Goal: Task Accomplishment & Management: Use online tool/utility

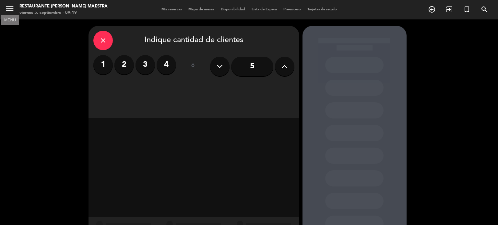
click at [14, 9] on icon "menu" at bounding box center [10, 9] width 10 height 10
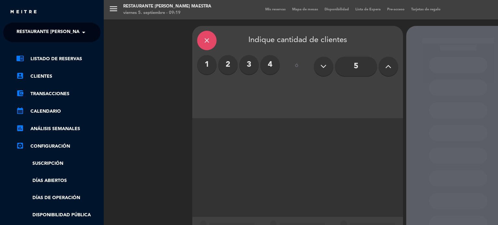
click at [83, 31] on span at bounding box center [85, 33] width 11 height 14
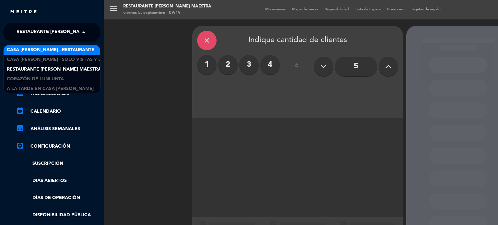
click at [54, 50] on span "Casa [PERSON_NAME] - Restaurante" at bounding box center [50, 49] width 87 height 7
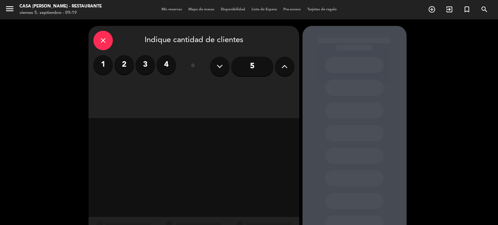
click at [169, 7] on div "Mis reservas Mapa de mesas Disponibilidad Lista de Espera Pre-acceso Tarjetas d…" at bounding box center [249, 10] width 182 height 6
click at [167, 10] on span "Mis reservas" at bounding box center [171, 10] width 27 height 4
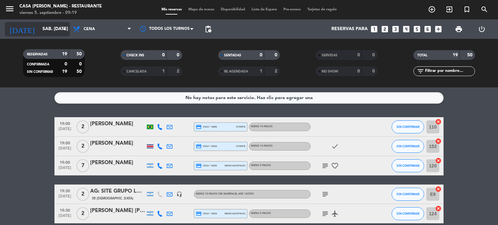
click at [66, 29] on icon "arrow_drop_down" at bounding box center [64, 29] width 8 height 8
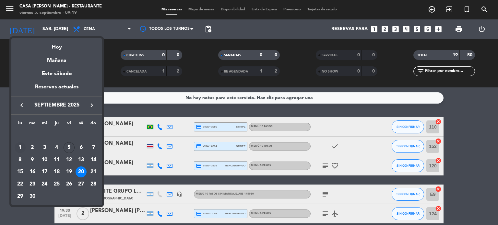
click at [24, 144] on div "1" at bounding box center [20, 147] width 11 height 11
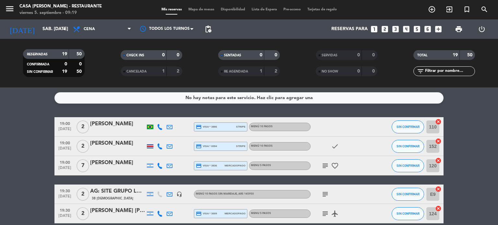
type input "lun. [DATE]"
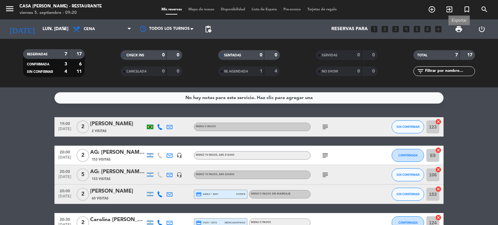
click at [461, 28] on span "print" at bounding box center [459, 29] width 8 height 8
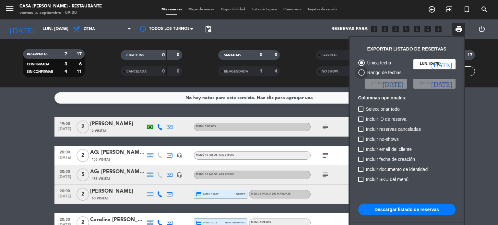
click at [365, 74] on div "Rango de fechas" at bounding box center [383, 72] width 37 height 7
click at [361, 76] on input "Rango de fechas" at bounding box center [361, 76] width 0 height 0
radio input "true"
radio input "false"
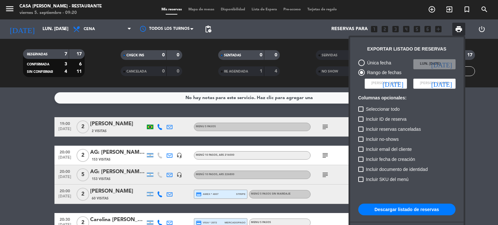
click at [402, 84] on icon "[DATE]" at bounding box center [392, 83] width 21 height 6
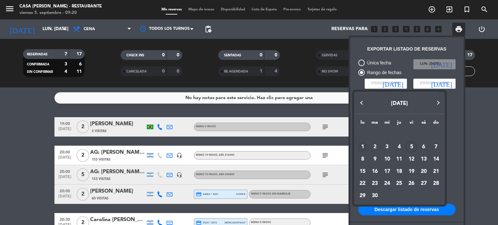
click at [364, 144] on div "1" at bounding box center [362, 147] width 11 height 11
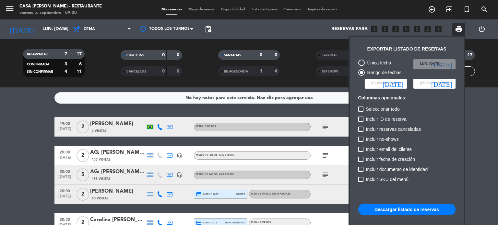
type input "lun. [DATE]"
click at [446, 79] on input at bounding box center [434, 84] width 42 height 10
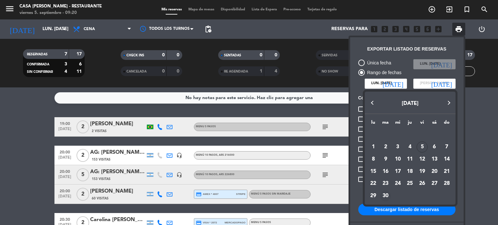
click at [386, 195] on div "30" at bounding box center [385, 196] width 11 height 11
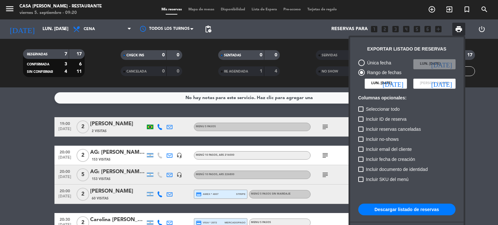
type input "[DATE] sep."
click at [413, 212] on button "Descargar listado de reservas" at bounding box center [406, 210] width 97 height 12
click at [423, 208] on button "Descargar listado de reservas" at bounding box center [406, 210] width 97 height 12
click at [413, 212] on button "Descargar listado de reservas" at bounding box center [406, 210] width 97 height 12
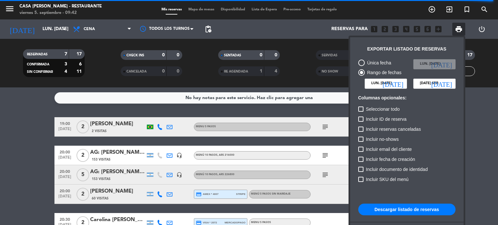
click at [403, 82] on input "lun. [DATE]" at bounding box center [386, 84] width 42 height 10
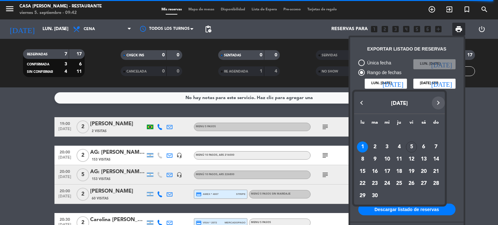
click at [437, 99] on button "Next month" at bounding box center [438, 103] width 13 height 13
click at [387, 147] on div "1" at bounding box center [386, 147] width 11 height 11
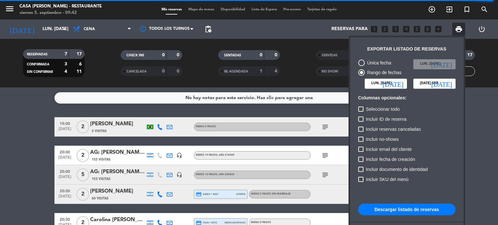
type input "mié. [DATE]"
click at [451, 84] on icon "[DATE]" at bounding box center [441, 83] width 21 height 6
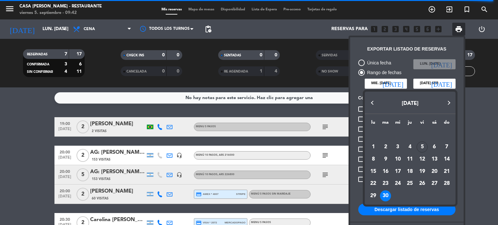
click at [442, 104] on button "Next month" at bounding box center [448, 103] width 13 height 13
click at [422, 193] on div "31" at bounding box center [421, 196] width 11 height 11
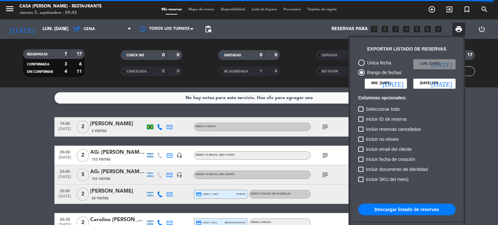
type input "vie. [DATE]"
click at [415, 212] on button "Descargar listado de reservas" at bounding box center [406, 210] width 97 height 12
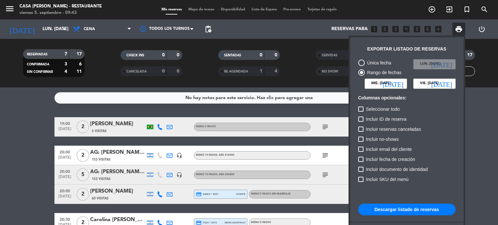
click at [129, 27] on div at bounding box center [249, 112] width 498 height 225
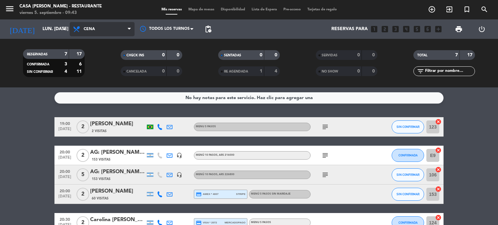
click at [130, 27] on icon at bounding box center [129, 29] width 3 height 5
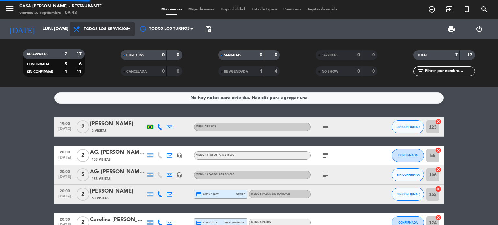
click at [114, 44] on div "menu Casa [PERSON_NAME] - Restaurante viernes 5. septiembre - 09:43 Mis reserva…" at bounding box center [249, 43] width 498 height 87
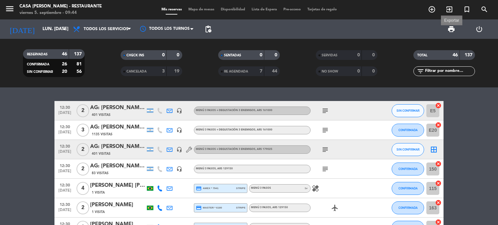
click at [450, 30] on span "print" at bounding box center [451, 29] width 8 height 8
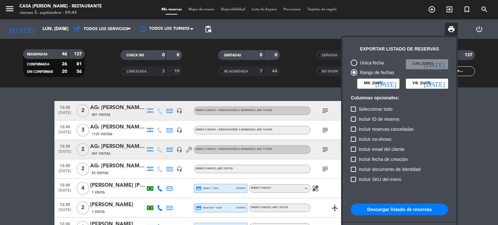
click at [394, 84] on icon "[DATE]" at bounding box center [385, 83] width 21 height 6
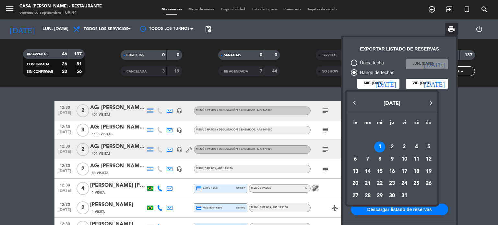
click at [352, 101] on button "Previous month" at bounding box center [354, 103] width 13 height 13
click at [355, 146] on div "1" at bounding box center [355, 147] width 11 height 11
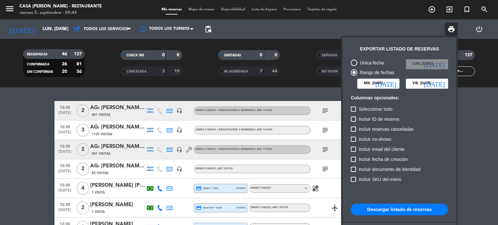
type input "lun. [DATE]"
click at [442, 81] on icon "[DATE]" at bounding box center [434, 83] width 21 height 6
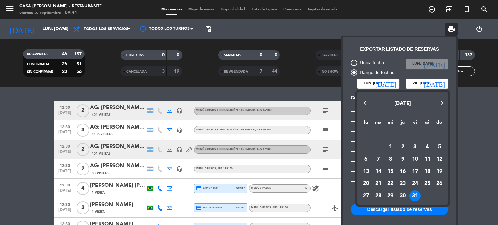
drag, startPoint x: 367, startPoint y: 104, endPoint x: 382, endPoint y: 116, distance: 19.2
click at [367, 105] on button "Previous month" at bounding box center [365, 103] width 13 height 13
drag, startPoint x: 377, startPoint y: 196, endPoint x: 381, endPoint y: 207, distance: 12.0
click at [377, 196] on div "30" at bounding box center [378, 196] width 11 height 11
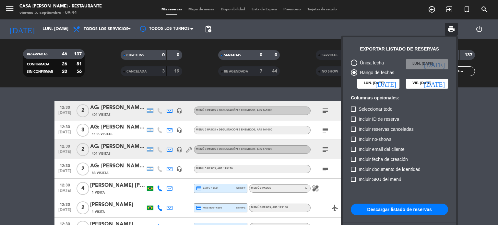
type input "[DATE] sep."
click at [386, 212] on button "Descargar listado de reservas" at bounding box center [399, 210] width 97 height 12
click at [396, 84] on input "lun. [DATE]" at bounding box center [378, 84] width 42 height 10
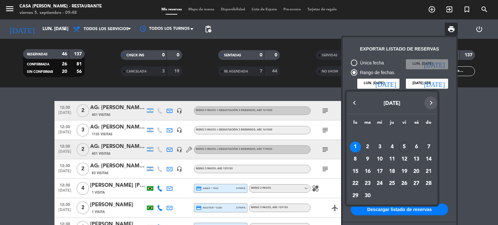
click at [431, 101] on button "Next month" at bounding box center [430, 103] width 13 height 13
click at [379, 147] on div "1" at bounding box center [379, 147] width 11 height 11
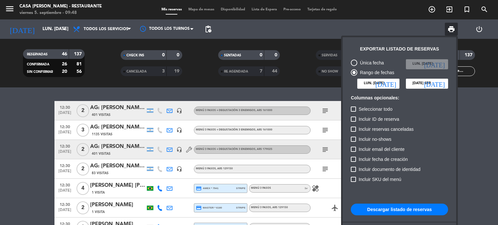
type input "mié. [DATE]"
click at [440, 86] on icon "[DATE]" at bounding box center [434, 83] width 21 height 6
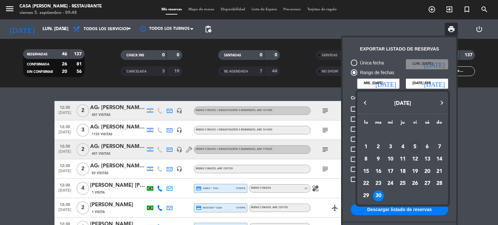
click at [441, 105] on button "Next month" at bounding box center [441, 103] width 13 height 13
click at [416, 197] on div "31" at bounding box center [414, 196] width 11 height 11
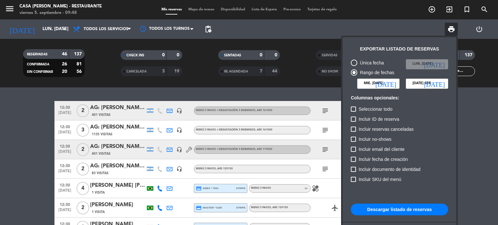
type input "vie. [DATE]"
click at [412, 211] on button "Descargar listado de reservas" at bounding box center [399, 210] width 97 height 12
click at [392, 84] on icon "[DATE]" at bounding box center [385, 83] width 21 height 6
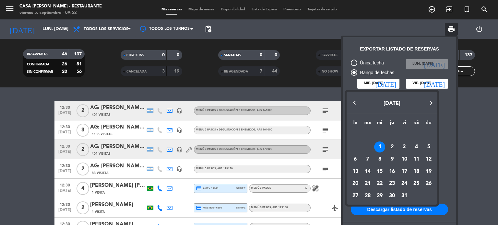
click at [428, 102] on button "Next month" at bounding box center [430, 103] width 13 height 13
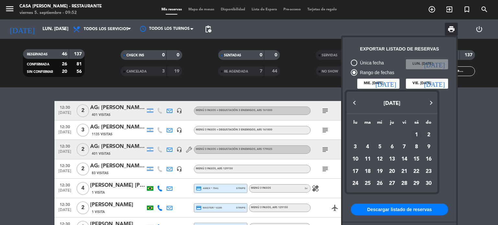
click at [413, 136] on div "1" at bounding box center [416, 135] width 11 height 11
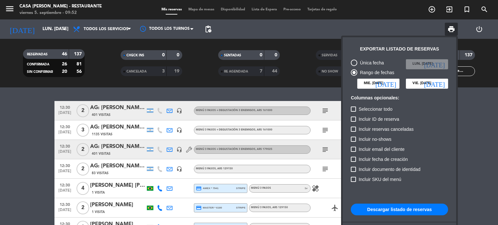
type input "sáb. [DATE]"
click at [443, 82] on icon "[DATE]" at bounding box center [434, 83] width 21 height 6
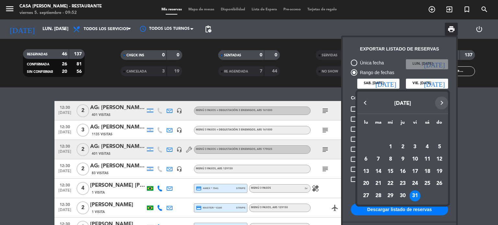
click at [441, 99] on button "Next month" at bounding box center [441, 103] width 13 height 13
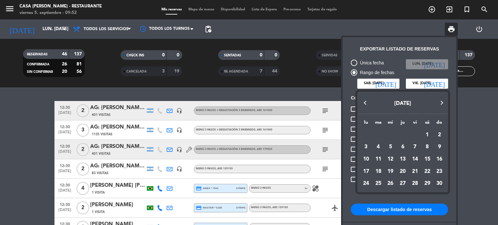
click at [437, 184] on div "30" at bounding box center [439, 184] width 11 height 11
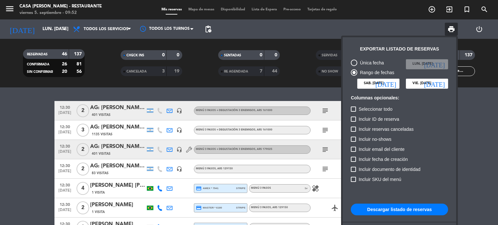
type input "dom. [DATE]"
click at [422, 208] on button "Descargar listado de reservas" at bounding box center [399, 210] width 97 height 12
click at [393, 83] on icon "[DATE]" at bounding box center [385, 83] width 21 height 6
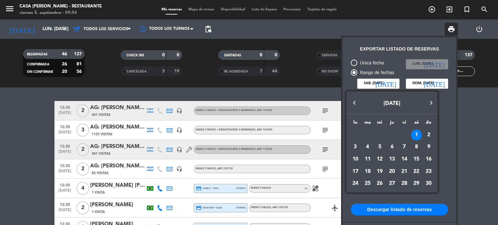
click at [433, 99] on button "Next month" at bounding box center [430, 103] width 13 height 13
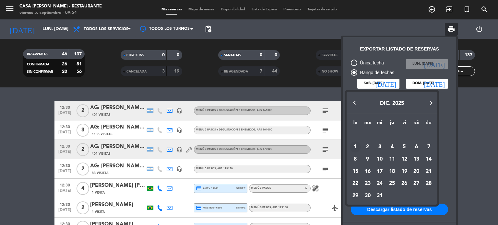
click at [355, 146] on div "1" at bounding box center [355, 147] width 11 height 11
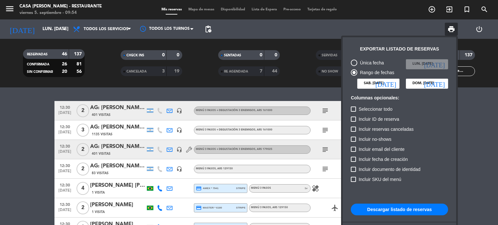
type input "lun. 1 dic."
click at [440, 82] on icon "[DATE]" at bounding box center [434, 83] width 21 height 6
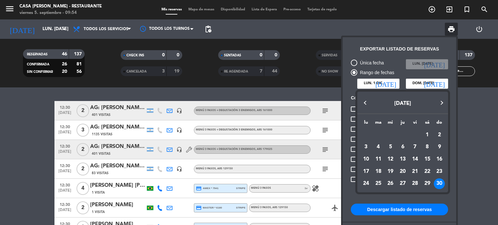
click at [437, 101] on button "Next month" at bounding box center [441, 103] width 13 height 13
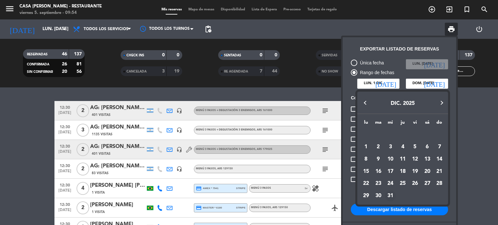
click at [388, 197] on div "31" at bounding box center [390, 196] width 11 height 11
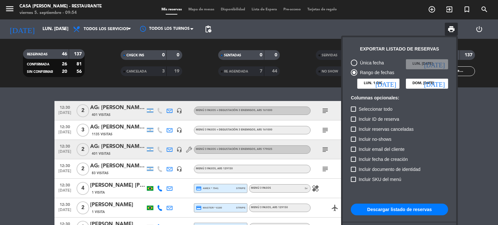
type input "mié. 31 dic."
click at [395, 210] on button "Descargar listado de reservas" at bounding box center [399, 210] width 97 height 12
click at [419, 212] on button "Descargar listado de reservas" at bounding box center [399, 210] width 97 height 12
click at [12, 10] on div at bounding box center [249, 112] width 498 height 225
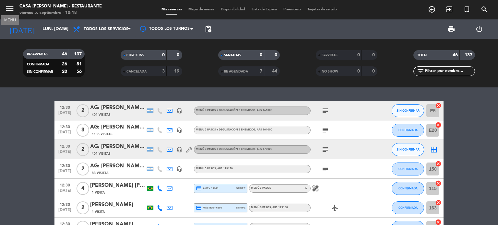
click at [9, 6] on icon "menu" at bounding box center [10, 9] width 10 height 10
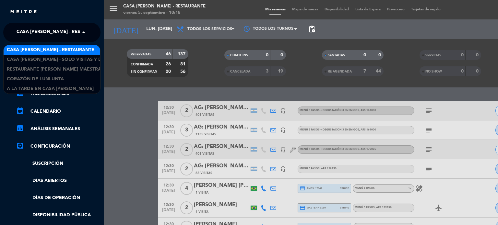
click at [81, 33] on span at bounding box center [85, 33] width 11 height 14
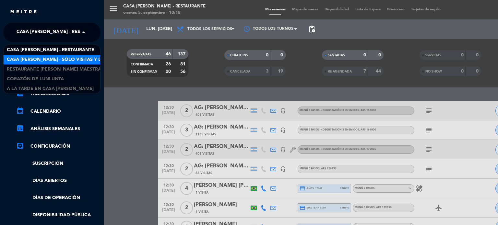
click at [39, 62] on span "Casa [PERSON_NAME] - SÓLO Visitas y Degustaciones" at bounding box center [72, 59] width 130 height 7
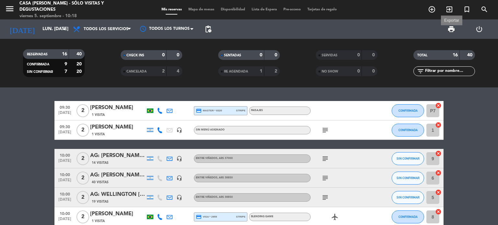
click at [452, 28] on span "print" at bounding box center [451, 29] width 8 height 8
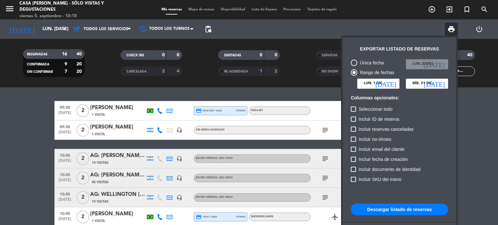
click at [391, 82] on icon "[DATE]" at bounding box center [385, 83] width 21 height 6
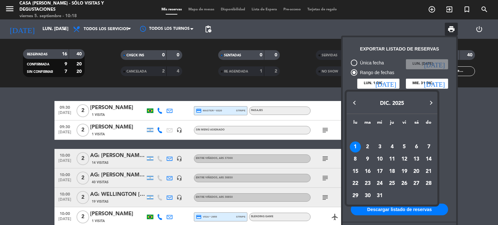
click at [354, 102] on button "Previous month" at bounding box center [354, 103] width 13 height 13
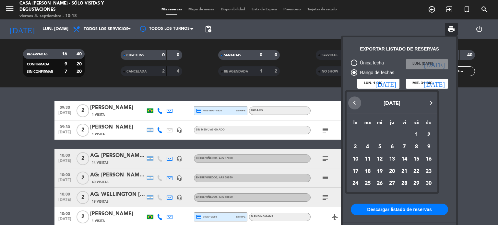
click at [354, 102] on button "Previous month" at bounding box center [354, 103] width 13 height 13
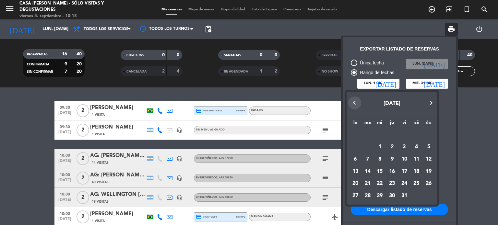
click at [354, 102] on button "Previous month" at bounding box center [354, 103] width 13 height 13
click at [358, 147] on div "1" at bounding box center [355, 147] width 11 height 11
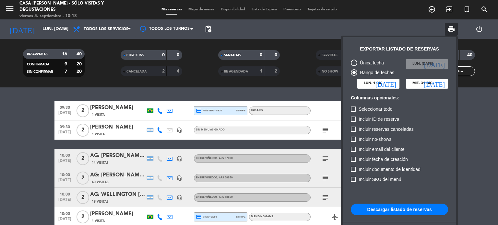
type input "lun. [DATE]"
click at [441, 85] on icon "[DATE]" at bounding box center [434, 83] width 21 height 6
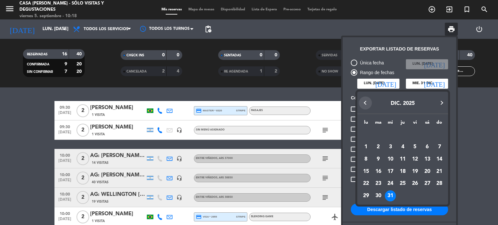
click at [366, 103] on button "Previous month" at bounding box center [365, 103] width 13 height 13
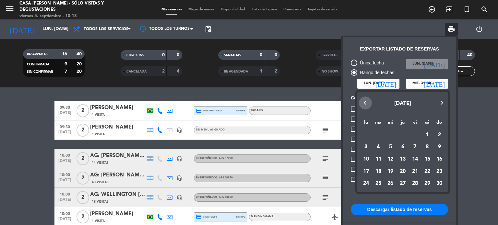
click at [366, 103] on button "Previous month" at bounding box center [365, 103] width 13 height 13
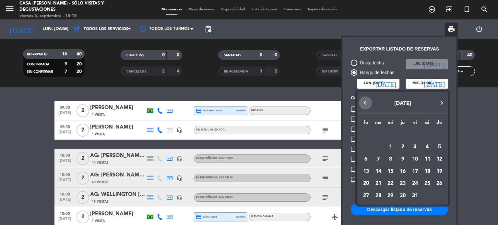
click at [366, 103] on button "Previous month" at bounding box center [365, 103] width 13 height 13
click at [377, 195] on div "30" at bounding box center [378, 196] width 11 height 11
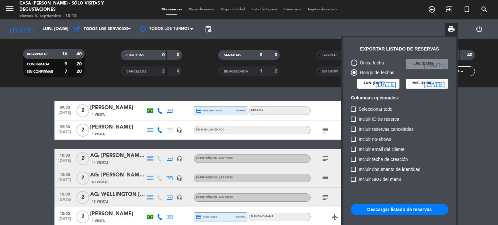
type input "[DATE] sep."
click at [399, 208] on button "Descargar listado de reservas" at bounding box center [399, 210] width 97 height 12
click at [394, 81] on icon "[DATE]" at bounding box center [385, 83] width 21 height 6
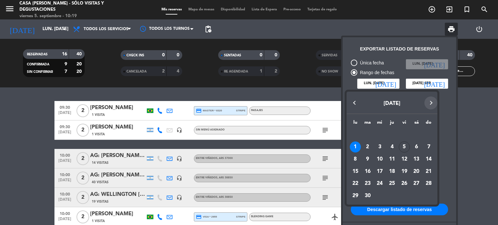
click at [429, 103] on button "Next month" at bounding box center [430, 103] width 13 height 13
drag, startPoint x: 377, startPoint y: 147, endPoint x: 413, endPoint y: 94, distance: 63.8
click at [377, 146] on div "1" at bounding box center [379, 147] width 11 height 11
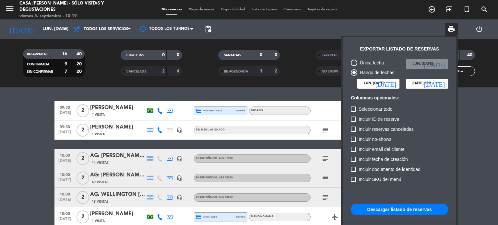
type input "mié. [DATE]"
click at [442, 82] on icon "[DATE]" at bounding box center [434, 83] width 21 height 6
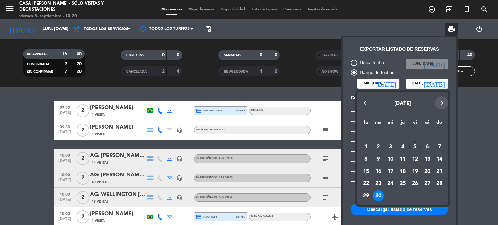
click at [442, 102] on button "Next month" at bounding box center [441, 103] width 13 height 13
click at [416, 195] on div "31" at bounding box center [414, 196] width 11 height 11
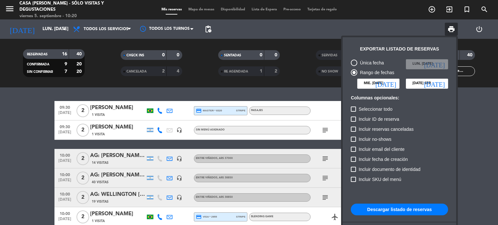
type input "vie. [DATE]"
click at [413, 210] on button "Descargar listado de reservas" at bounding box center [399, 210] width 97 height 12
click at [398, 82] on input "mié. [DATE]" at bounding box center [378, 84] width 42 height 10
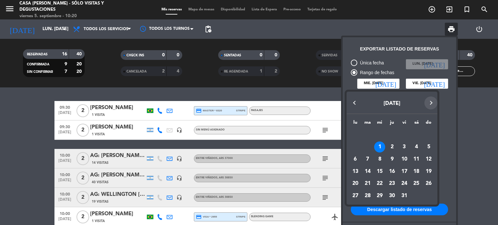
click at [428, 101] on button "Next month" at bounding box center [430, 103] width 13 height 13
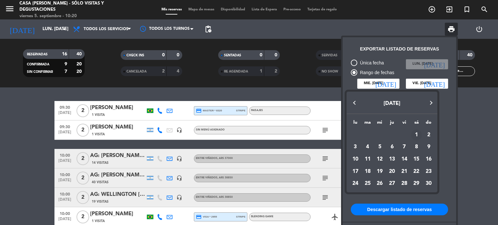
click at [416, 132] on div "1" at bounding box center [416, 135] width 11 height 11
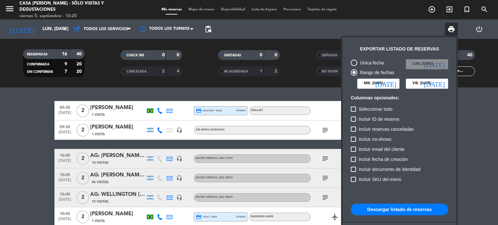
type input "sáb. [DATE]"
click at [443, 84] on icon "[DATE]" at bounding box center [434, 83] width 21 height 6
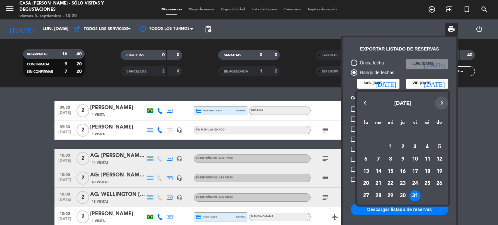
click at [441, 103] on button "Next month" at bounding box center [441, 103] width 13 height 13
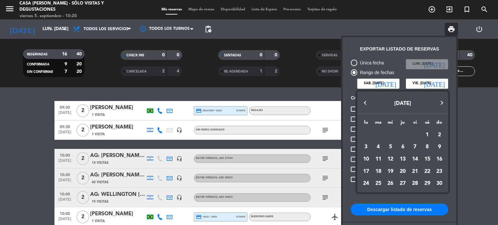
click at [443, 184] on div "30" at bounding box center [439, 184] width 11 height 11
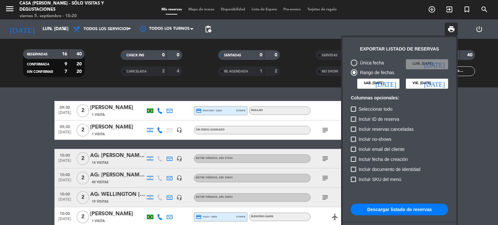
type input "dom. [DATE]"
click at [420, 208] on button "Descargar listado de reservas" at bounding box center [399, 210] width 97 height 12
click at [396, 86] on input "sáb. [DATE]" at bounding box center [378, 84] width 42 height 10
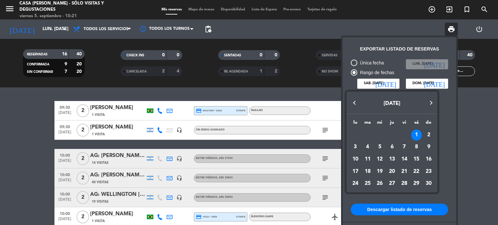
click at [431, 103] on button "Next month" at bounding box center [430, 103] width 13 height 13
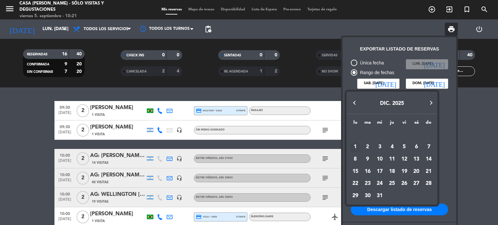
click at [360, 145] on td "1" at bounding box center [355, 147] width 12 height 12
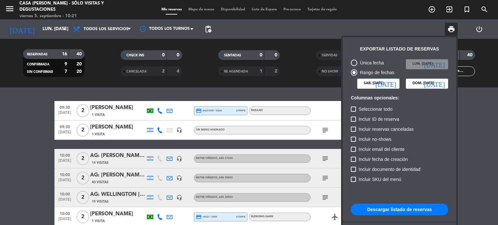
type input "lun. 1 dic."
click at [440, 84] on icon "[DATE]" at bounding box center [434, 83] width 21 height 6
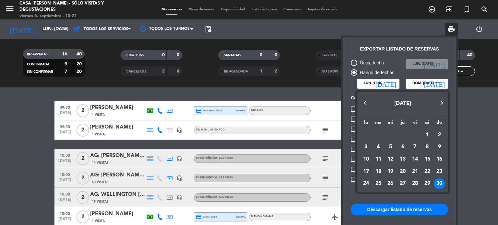
click at [438, 104] on button "Next month" at bounding box center [441, 103] width 13 height 13
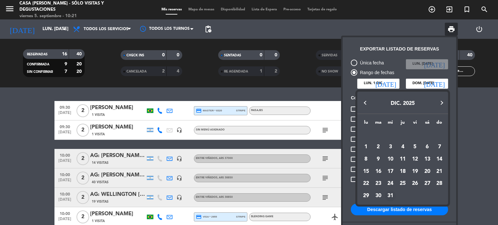
click at [391, 193] on div "31" at bounding box center [390, 196] width 11 height 11
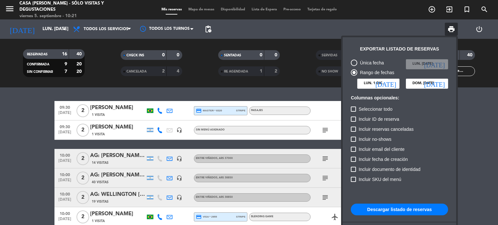
type input "mié. 31 dic."
click at [399, 207] on button "Descargar listado de reservas" at bounding box center [399, 210] width 97 height 12
click at [473, 152] on div at bounding box center [249, 112] width 498 height 225
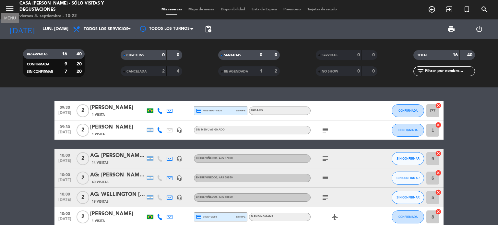
click at [10, 6] on icon "menu" at bounding box center [10, 9] width 10 height 10
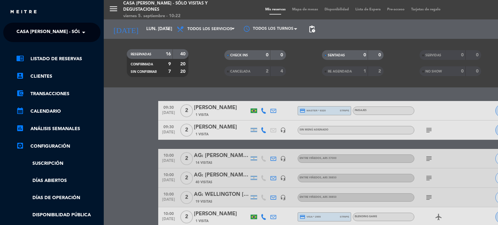
click at [80, 32] on span at bounding box center [85, 33] width 11 height 14
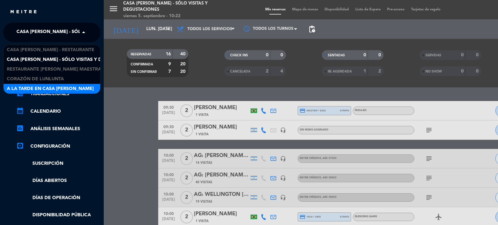
click at [63, 85] on span "A la tarde en Casa [PERSON_NAME]" at bounding box center [50, 88] width 87 height 7
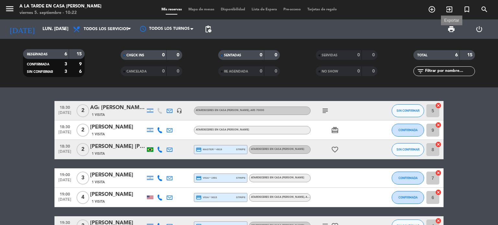
click at [450, 26] on span "print" at bounding box center [451, 29] width 8 height 8
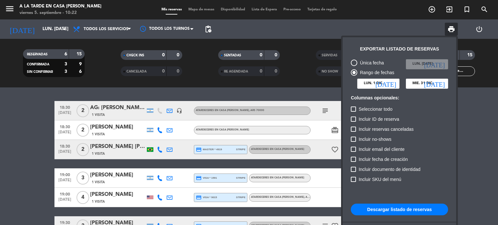
click at [392, 84] on icon "[DATE]" at bounding box center [385, 83] width 21 height 6
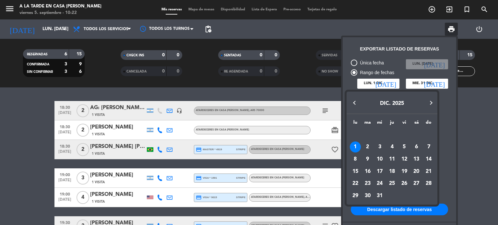
click at [353, 103] on button "Previous month" at bounding box center [354, 103] width 13 height 13
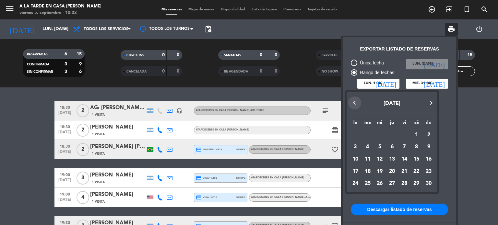
click at [353, 103] on button "Previous month" at bounding box center [354, 103] width 13 height 13
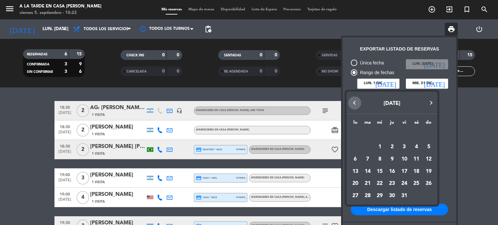
click at [353, 103] on button "Previous month" at bounding box center [354, 103] width 13 height 13
click at [359, 147] on div "1" at bounding box center [355, 147] width 11 height 11
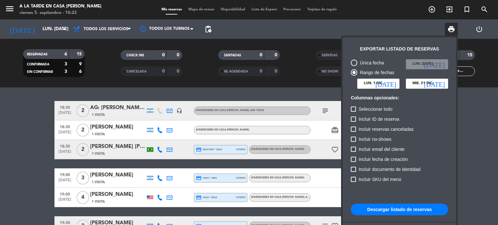
type input "lun. [DATE]"
click at [445, 82] on input "mié. 31 dic." at bounding box center [427, 84] width 42 height 10
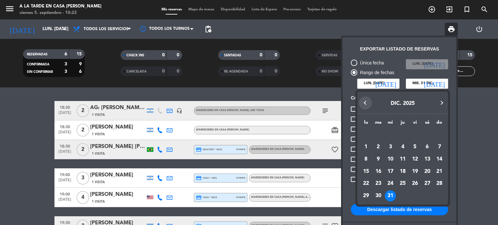
click at [365, 98] on button "Previous month" at bounding box center [365, 103] width 13 height 13
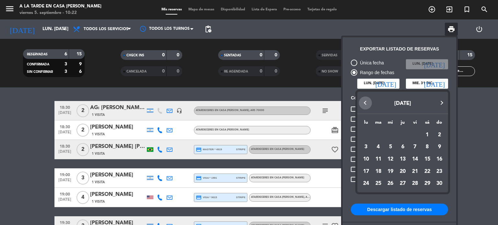
click at [365, 101] on button "Previous month" at bounding box center [365, 103] width 13 height 13
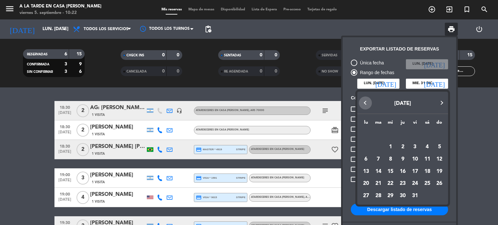
click at [365, 101] on button "Previous month" at bounding box center [365, 103] width 13 height 13
click at [377, 197] on div "30" at bounding box center [378, 196] width 11 height 11
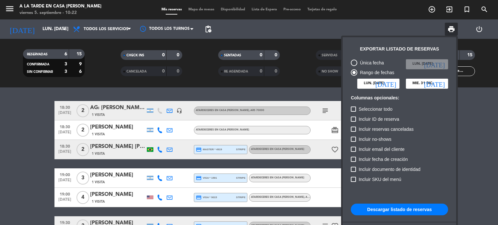
type input "[DATE] sep."
click at [391, 209] on button "Descargar listado de reservas" at bounding box center [399, 210] width 97 height 12
click at [395, 84] on icon "[DATE]" at bounding box center [385, 83] width 21 height 6
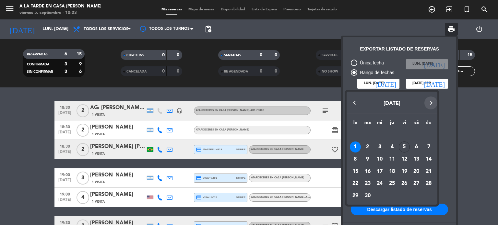
click at [427, 105] on button "Next month" at bounding box center [430, 103] width 13 height 13
click at [377, 148] on div "1" at bounding box center [379, 147] width 11 height 11
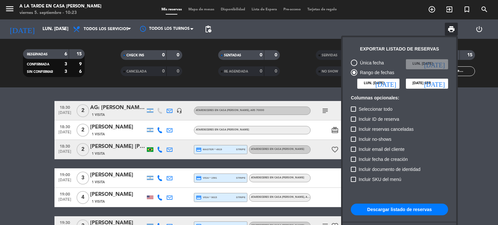
type input "mié. [DATE]"
click at [440, 85] on icon "[DATE]" at bounding box center [434, 83] width 21 height 6
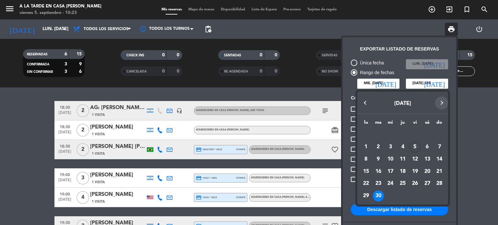
click at [439, 101] on button "Next month" at bounding box center [441, 103] width 13 height 13
click at [413, 192] on div "31" at bounding box center [414, 196] width 11 height 11
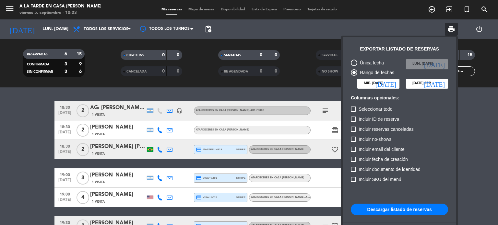
type input "vie. [DATE]"
click at [410, 207] on button "Descargar listado de reservas" at bounding box center [399, 210] width 97 height 12
click at [394, 83] on icon "[DATE]" at bounding box center [385, 83] width 21 height 6
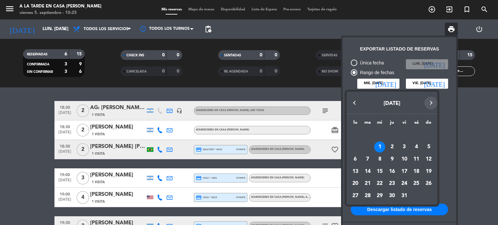
click at [427, 100] on button "Next month" at bounding box center [430, 103] width 13 height 13
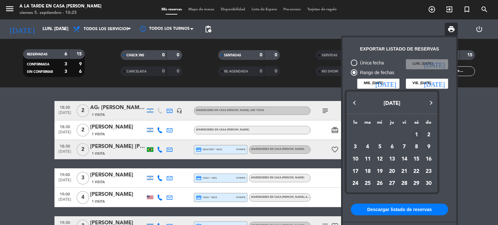
click at [415, 134] on div "1" at bounding box center [416, 135] width 11 height 11
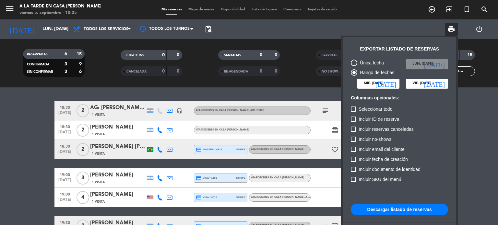
type input "sáb. [DATE]"
click at [441, 84] on icon "[DATE]" at bounding box center [434, 83] width 21 height 6
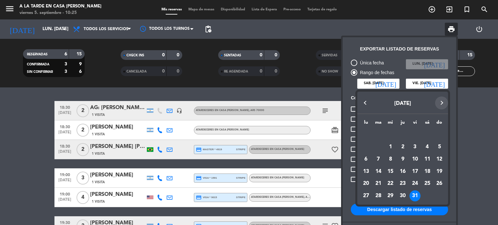
click at [442, 106] on button "Next month" at bounding box center [441, 103] width 13 height 13
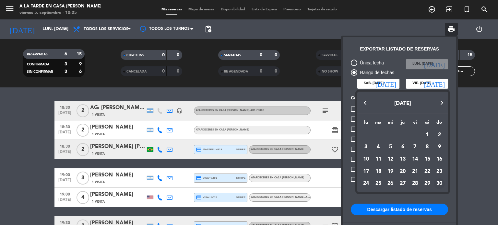
click at [438, 181] on div "30" at bounding box center [439, 184] width 11 height 11
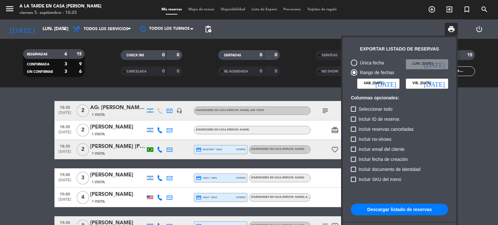
type input "dom. [DATE]"
click at [421, 205] on button "Descargar listado de reservas" at bounding box center [399, 210] width 97 height 12
click at [394, 83] on icon "[DATE]" at bounding box center [385, 83] width 21 height 6
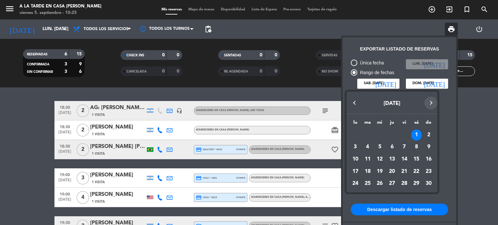
click at [431, 100] on button "Next month" at bounding box center [430, 103] width 13 height 13
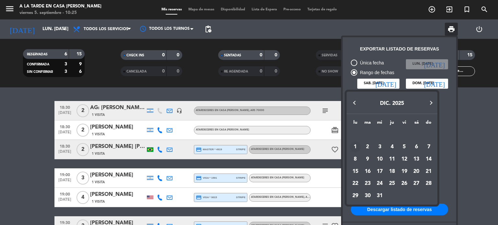
click at [356, 147] on div "1" at bounding box center [355, 147] width 11 height 11
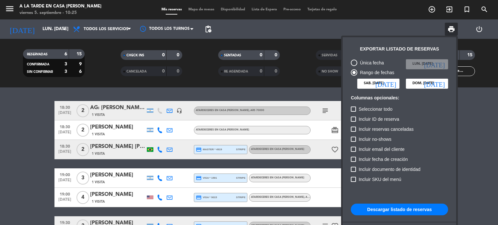
type input "lun. 1 dic."
click at [440, 87] on input "dom. [DATE]" at bounding box center [427, 84] width 42 height 10
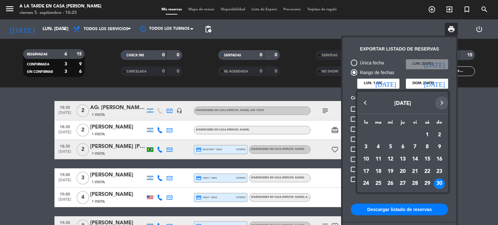
click at [442, 101] on button "Next month" at bounding box center [441, 103] width 13 height 13
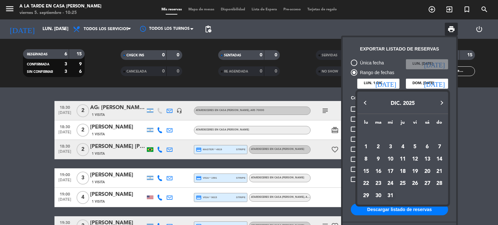
click at [394, 194] on div "31" at bounding box center [390, 196] width 11 height 11
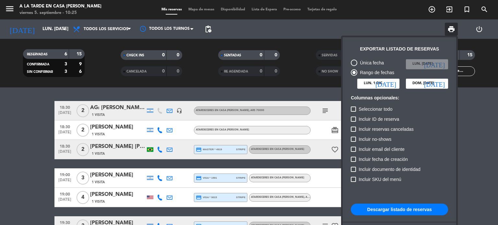
type input "mié. 31 dic."
click at [395, 209] on button "Descargar listado de reservas" at bounding box center [399, 210] width 97 height 12
click at [7, 9] on div at bounding box center [249, 112] width 498 height 225
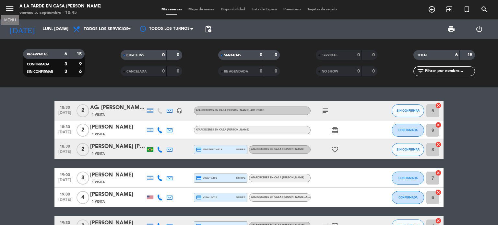
click at [9, 11] on icon "menu" at bounding box center [10, 9] width 10 height 10
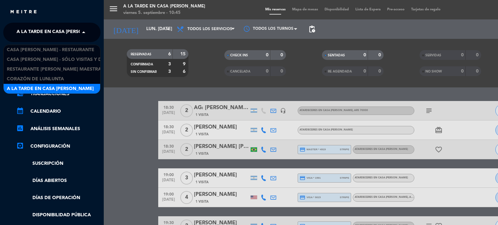
click at [84, 33] on span at bounding box center [85, 33] width 11 height 14
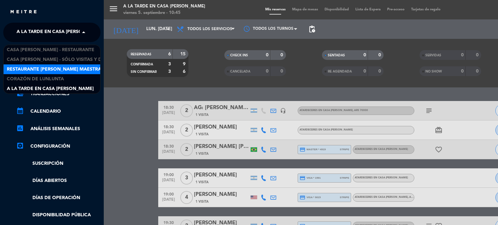
click at [65, 70] on span "Restaurante [PERSON_NAME] Maestra" at bounding box center [54, 69] width 94 height 7
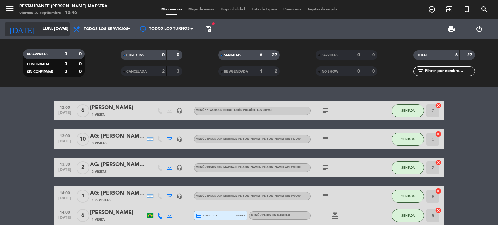
click at [65, 30] on icon "arrow_drop_down" at bounding box center [64, 29] width 8 height 8
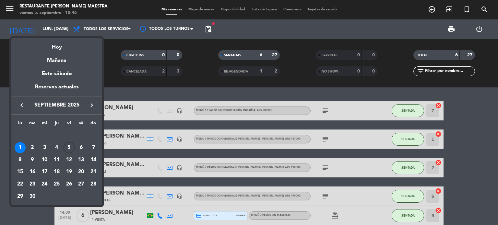
click at [18, 145] on div "1" at bounding box center [20, 147] width 11 height 11
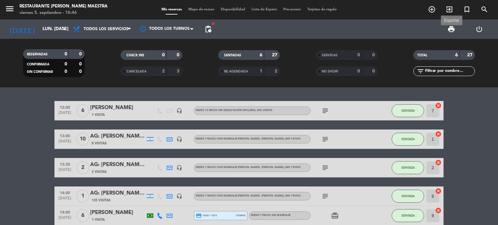
click at [447, 31] on span "print" at bounding box center [451, 29] width 8 height 8
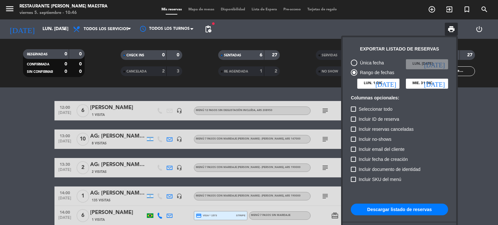
click at [394, 80] on icon "[DATE]" at bounding box center [385, 83] width 21 height 6
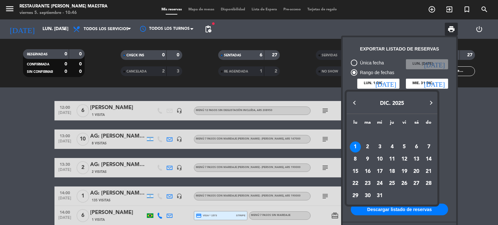
click at [353, 144] on div "1" at bounding box center [355, 147] width 11 height 11
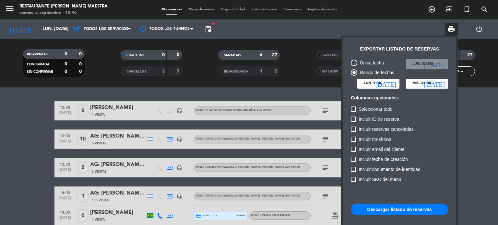
click at [394, 83] on icon "[DATE]" at bounding box center [385, 83] width 21 height 6
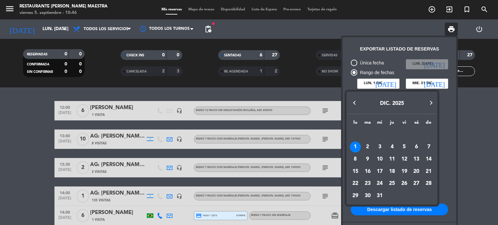
click at [354, 101] on button "Previous month" at bounding box center [354, 103] width 13 height 13
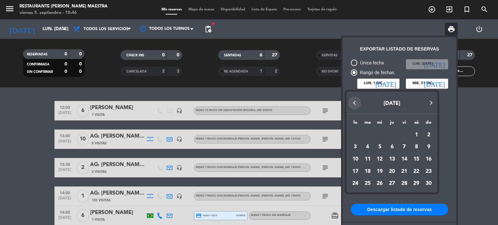
click at [354, 99] on button "Previous month" at bounding box center [354, 103] width 13 height 13
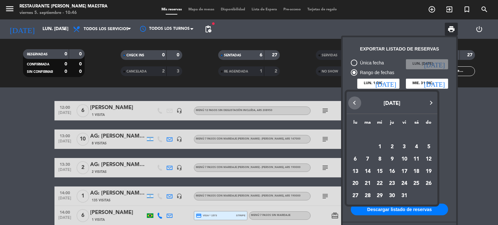
click at [354, 99] on button "Previous month" at bounding box center [354, 103] width 13 height 13
click at [357, 144] on div "1" at bounding box center [355, 147] width 11 height 11
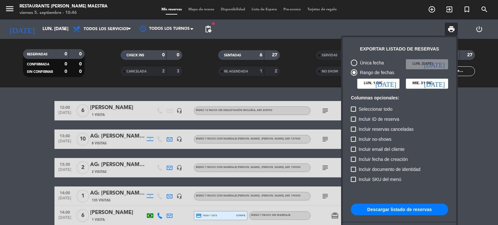
type input "lun. [DATE]"
click at [444, 84] on icon "[DATE]" at bounding box center [434, 83] width 21 height 6
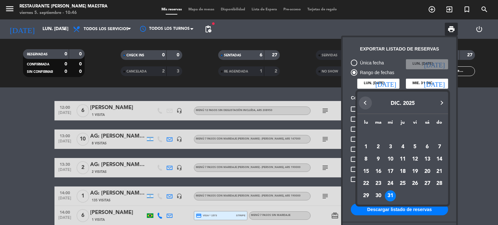
click at [365, 106] on button "Previous month" at bounding box center [365, 103] width 13 height 13
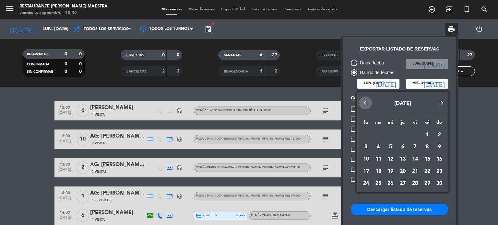
click at [365, 106] on button "Previous month" at bounding box center [365, 103] width 13 height 13
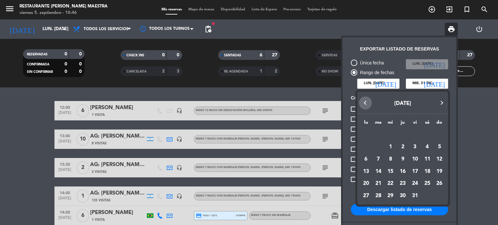
click at [365, 106] on button "Previous month" at bounding box center [365, 103] width 13 height 13
click at [380, 195] on div "30" at bounding box center [378, 196] width 11 height 11
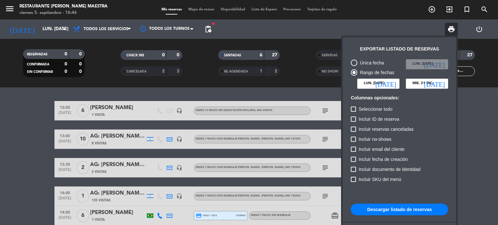
type input "[DATE] sep."
click at [393, 210] on button "Descargar listado de reservas" at bounding box center [399, 210] width 97 height 12
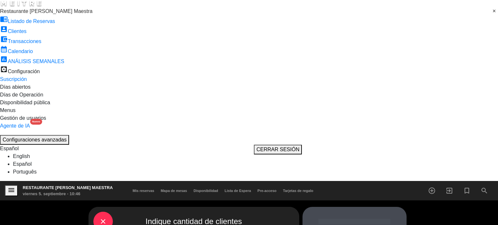
click at [157, 189] on span "Mis reservas" at bounding box center [143, 191] width 28 height 4
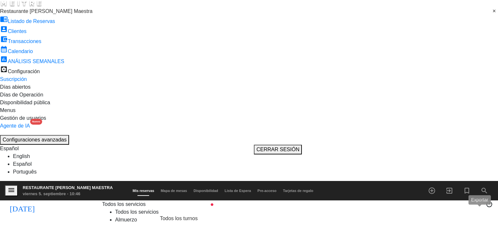
click at [475, 203] on span "print" at bounding box center [479, 207] width 8 height 8
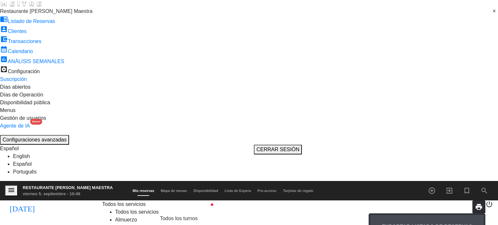
radio input "true"
radio input "false"
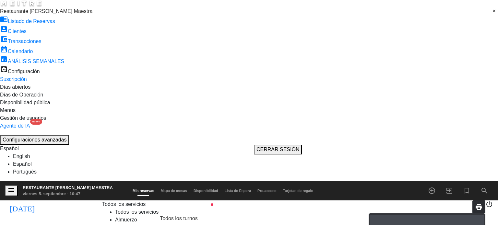
type input "lun. [DATE]"
type input "[DATE] sep."
